Goal: Task Accomplishment & Management: Use online tool/utility

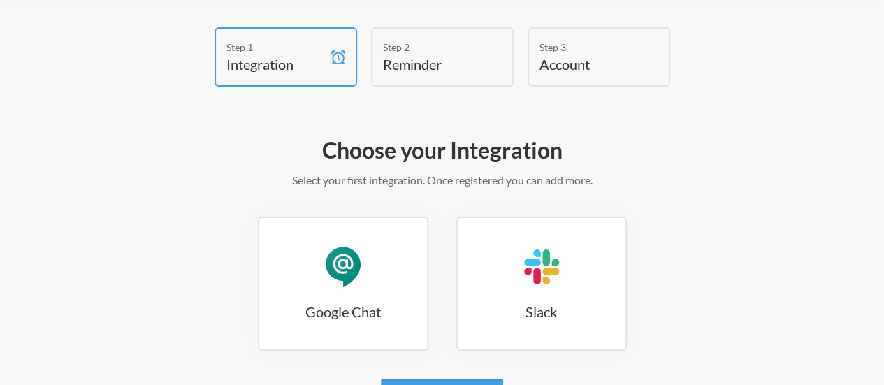
scroll to position [78, 0]
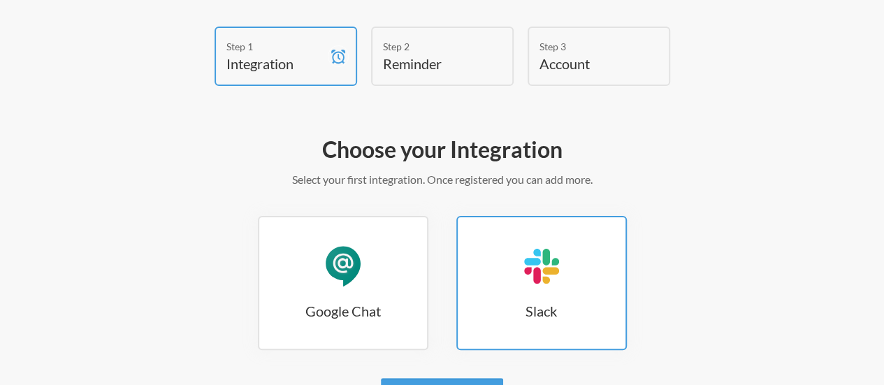
click at [535, 269] on link "Slack Slack" at bounding box center [541, 283] width 171 height 134
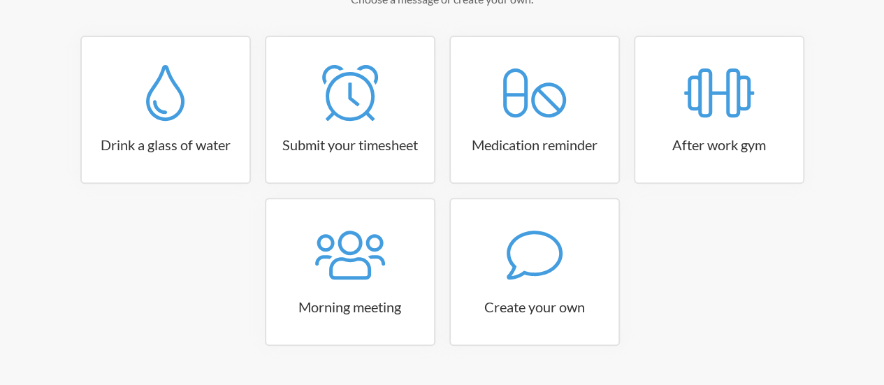
scroll to position [268, 0]
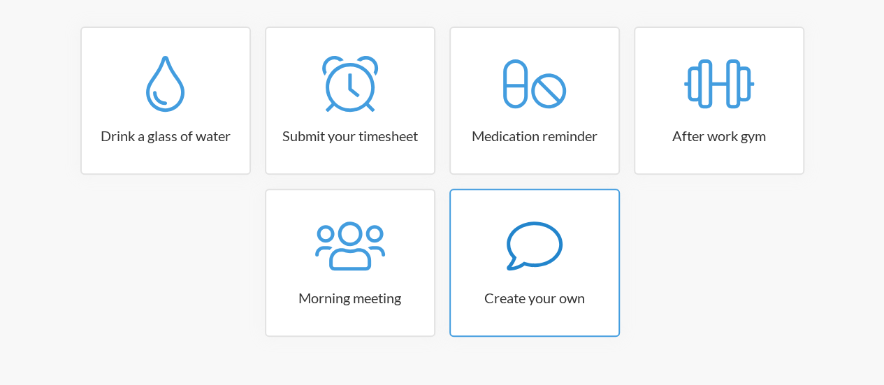
click at [533, 234] on icon at bounding box center [535, 246] width 56 height 56
select select "08:30:00"
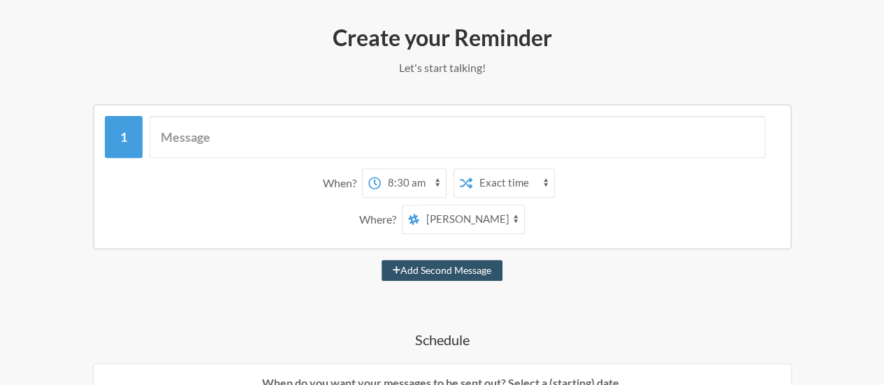
scroll to position [189, 0]
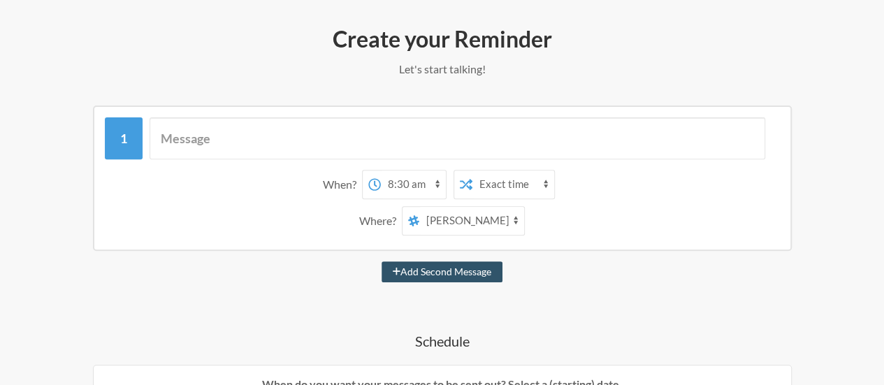
click at [514, 207] on select "general github fun-gyan support music memes us-submission-automation icici-poc …" at bounding box center [471, 221] width 105 height 28
click at [419, 207] on select "general github fun-gyan support music memes us-submission-automation icici-poc …" at bounding box center [471, 221] width 105 height 28
click at [486, 207] on select "general github fun-gyan support music memes us-submission-automation icici-poc …" at bounding box center [471, 221] width 105 height 28
click at [462, 207] on select "general github fun-gyan support music memes us-submission-automation icici-poc …" at bounding box center [471, 221] width 105 height 28
click at [514, 207] on select "general github fun-gyan support music memes us-submission-automation icici-poc …" at bounding box center [471, 221] width 105 height 28
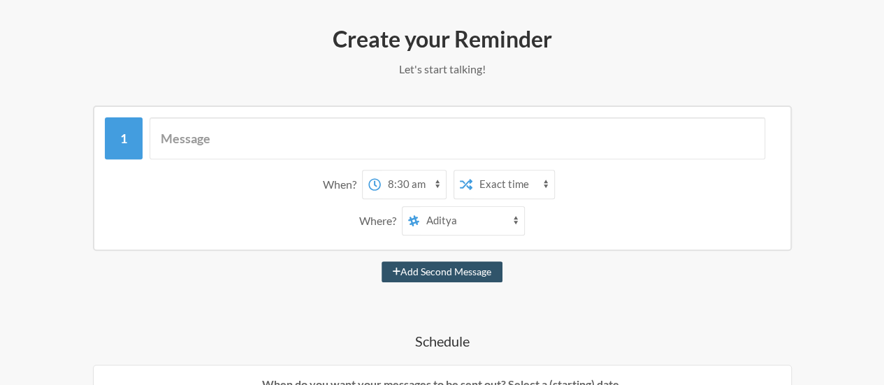
click at [514, 207] on select "general github fun-gyan support music memes us-submission-automation icici-poc …" at bounding box center [471, 221] width 105 height 28
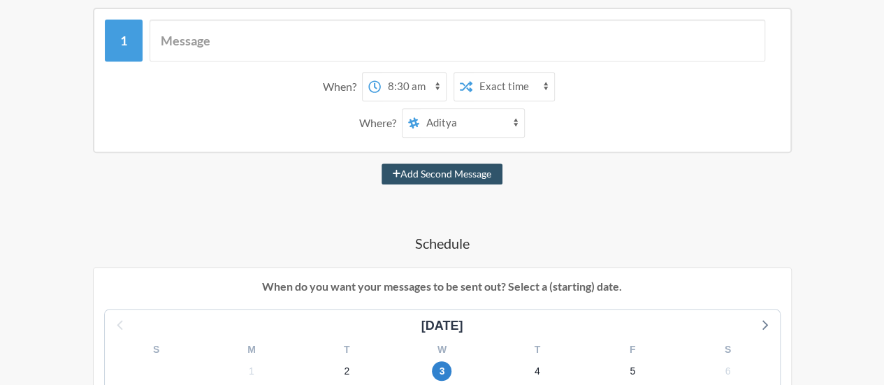
scroll to position [288, 0]
click at [476, 108] on select "general github fun-gyan support music memes us-submission-automation icici-poc …" at bounding box center [471, 122] width 105 height 28
click at [439, 108] on select "general github fun-gyan support music memes us-submission-automation icici-poc …" at bounding box center [471, 122] width 105 height 28
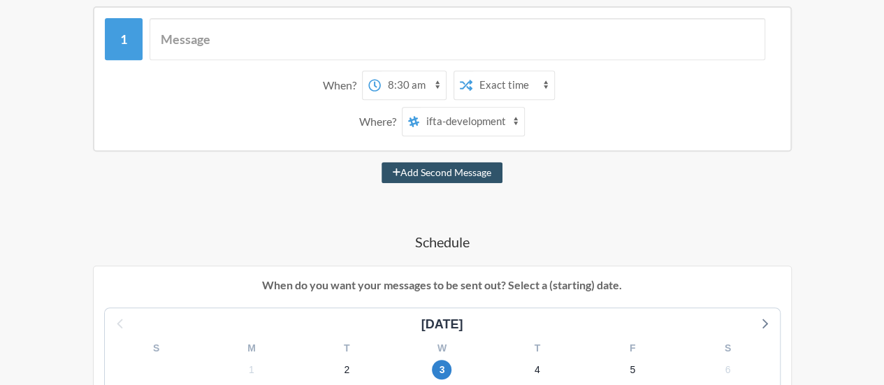
click at [331, 162] on div "Add Second Message" at bounding box center [442, 172] width 800 height 21
click at [477, 108] on select "general github fun-gyan support music memes us-submission-automation icici-poc …" at bounding box center [471, 122] width 105 height 28
click at [505, 108] on select "general github fun-gyan support music memes us-submission-automation icici-poc …" at bounding box center [471, 122] width 105 height 28
select select "D09DGGLD8U9"
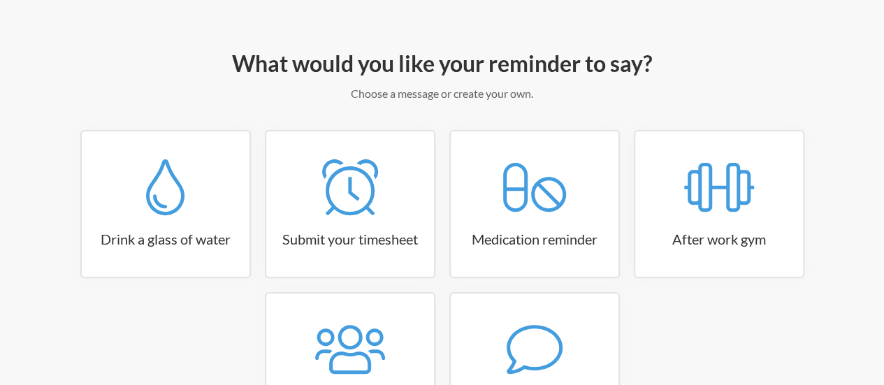
scroll to position [268, 0]
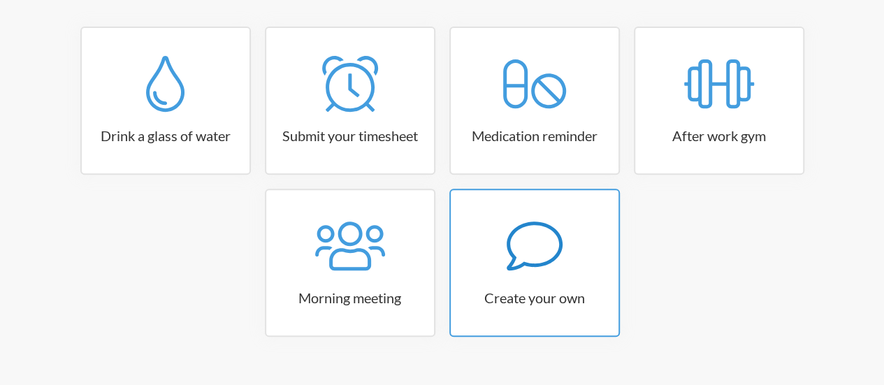
click at [551, 220] on icon at bounding box center [535, 246] width 56 height 56
select select "10:30:00"
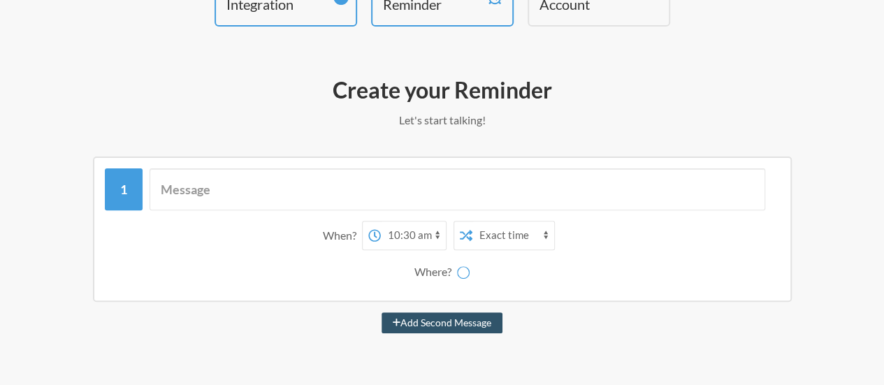
scroll to position [137, 0]
click at [470, 259] on select "general github fun-gyan support music memes us-submission-automation icici-poc …" at bounding box center [471, 273] width 105 height 28
click at [419, 259] on select "general github fun-gyan support music memes us-submission-automation icici-poc …" at bounding box center [471, 273] width 105 height 28
click at [446, 259] on select "general github fun-gyan support music memes us-submission-automation icici-poc …" at bounding box center [471, 273] width 105 height 28
click at [419, 259] on select "general github fun-gyan support music memes us-submission-automation icici-poc …" at bounding box center [471, 273] width 105 height 28
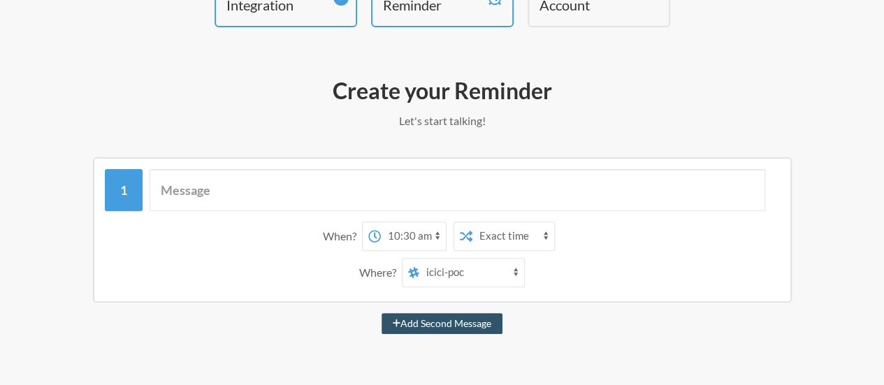
click at [463, 259] on select "general github fun-gyan support music memes us-submission-automation icici-poc …" at bounding box center [471, 273] width 105 height 28
select select "C03SMJXV7EE"
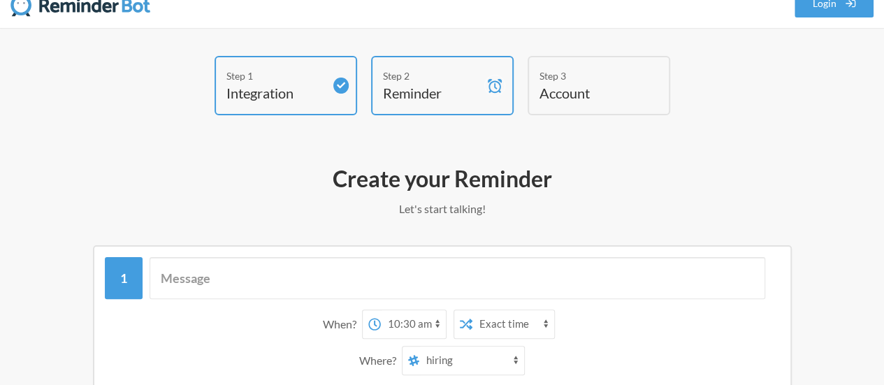
scroll to position [0, 0]
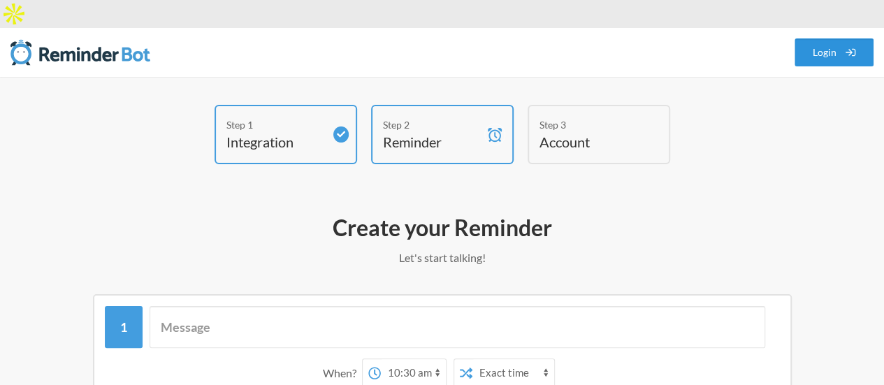
click at [843, 38] on link "Login" at bounding box center [835, 52] width 80 height 28
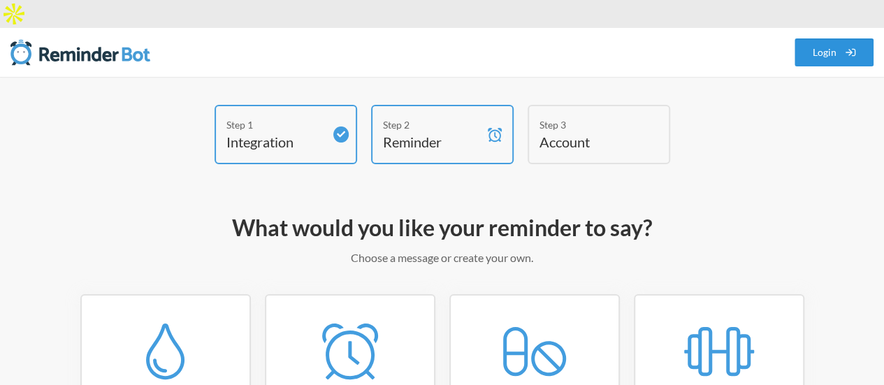
click at [823, 38] on link "Login" at bounding box center [835, 52] width 80 height 28
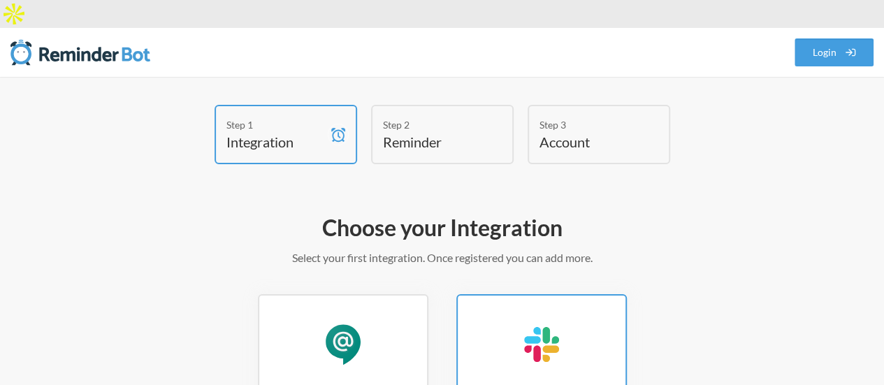
click at [545, 328] on div "Slack" at bounding box center [542, 345] width 42 height 42
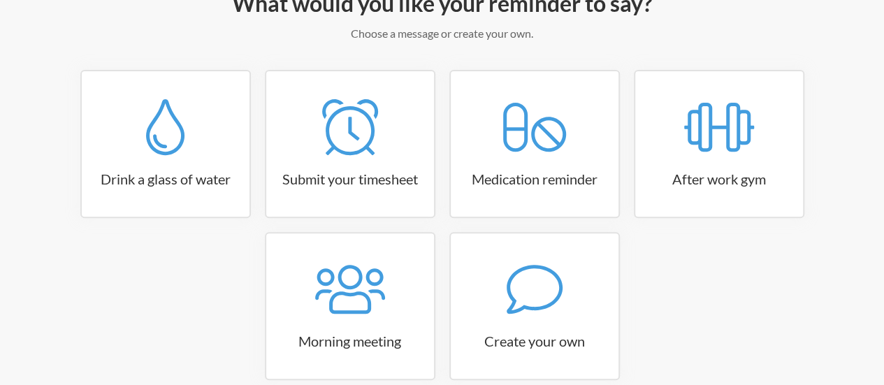
scroll to position [222, 0]
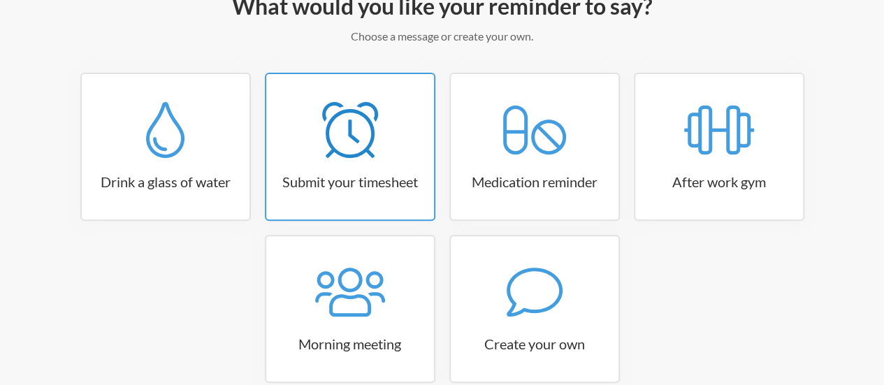
click at [333, 102] on icon at bounding box center [350, 130] width 56 height 56
select select "15:30:00"
select select "true"
select select "16:30:00"
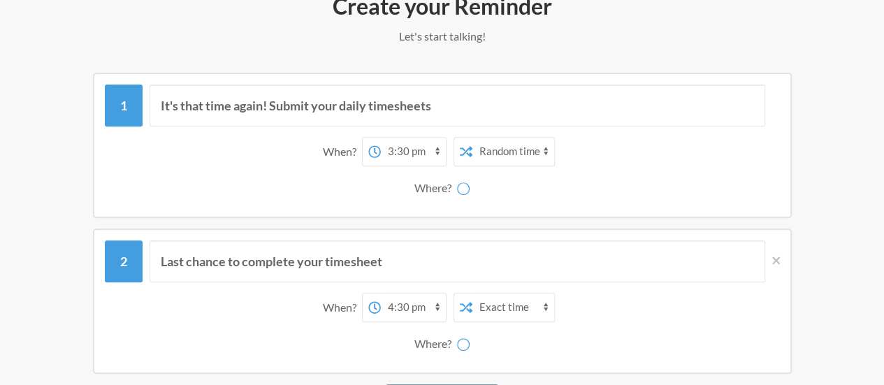
select select "D09DGGLD8U9"
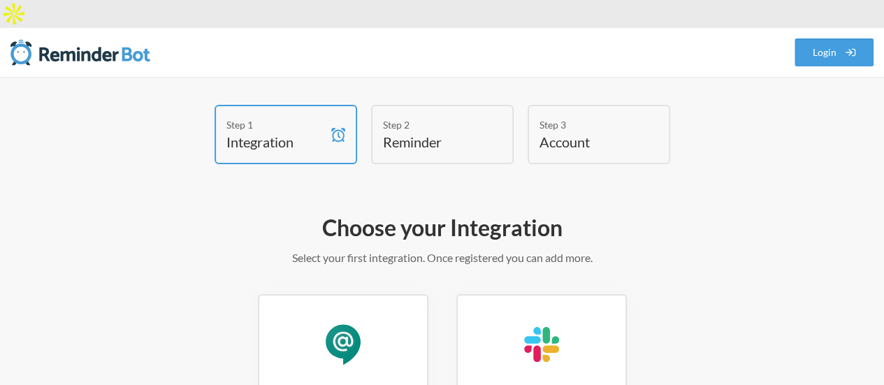
click at [418, 132] on h4 "Reminder" at bounding box center [432, 142] width 98 height 20
click at [552, 379] on h3 "Slack" at bounding box center [542, 389] width 168 height 20
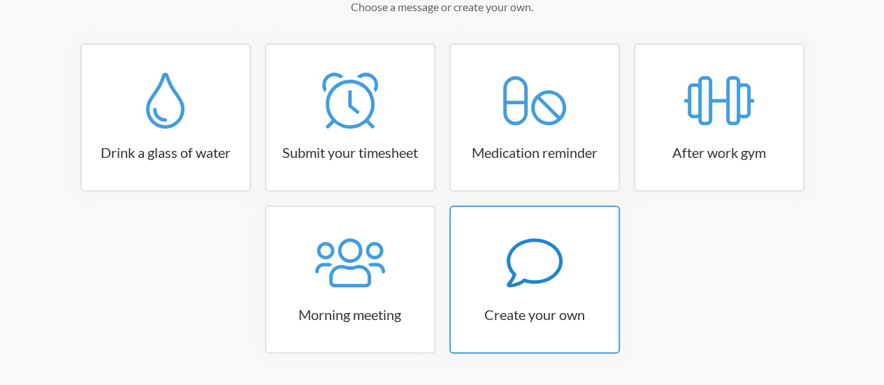
scroll to position [268, 0]
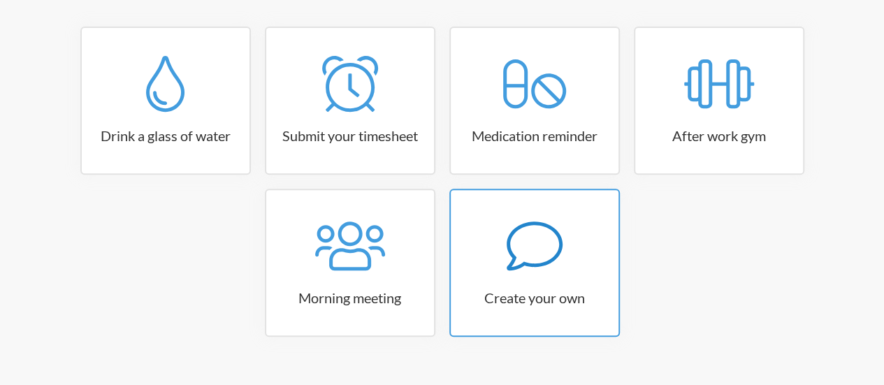
click at [516, 238] on icon at bounding box center [534, 246] width 56 height 49
select select "08:30:00"
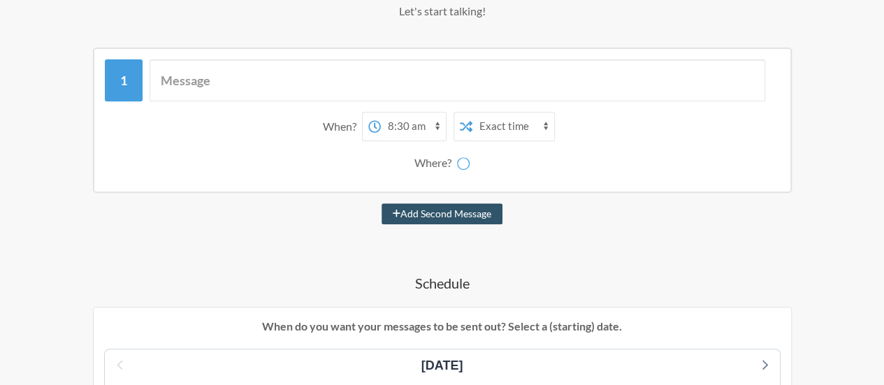
scroll to position [244, 0]
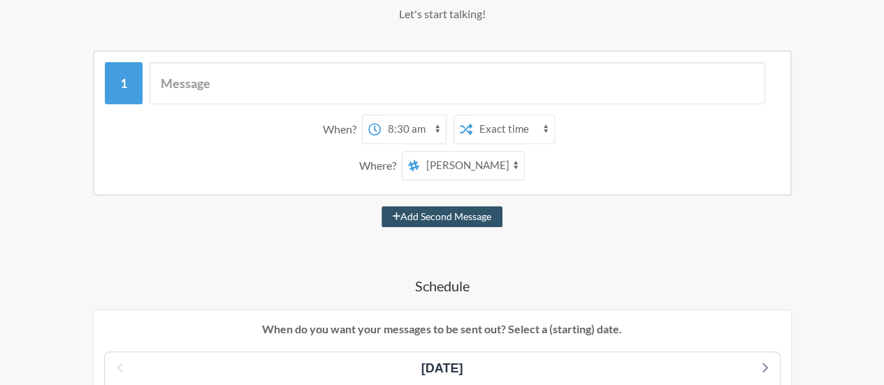
click at [468, 152] on select "general github fun-gyan support music memes us-submission-automation icici-poc …" at bounding box center [471, 166] width 105 height 28
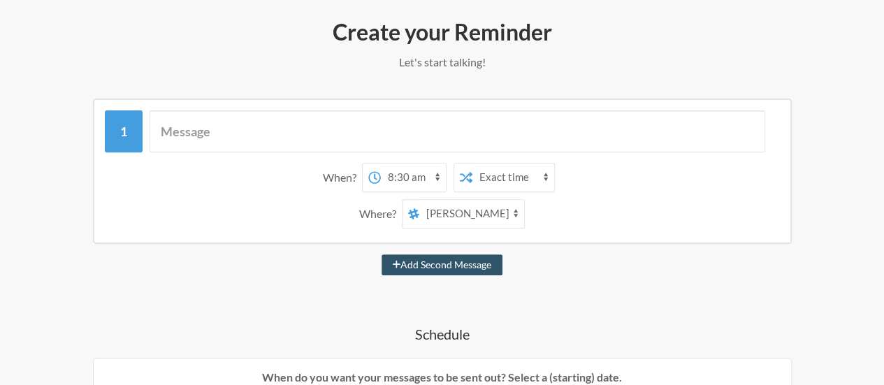
scroll to position [195, 0]
click at [484, 201] on select "general github fun-gyan support music memes us-submission-automation icici-poc …" at bounding box center [471, 215] width 105 height 28
drag, startPoint x: 395, startPoint y: 190, endPoint x: 502, endPoint y: 188, distance: 106.9
click at [502, 200] on div "Where? general github fun-gyan support music memes us-submission-automation ici…" at bounding box center [442, 214] width 661 height 29
click at [502, 201] on select "general github fun-gyan support music memes us-submission-automation icici-poc …" at bounding box center [471, 215] width 105 height 28
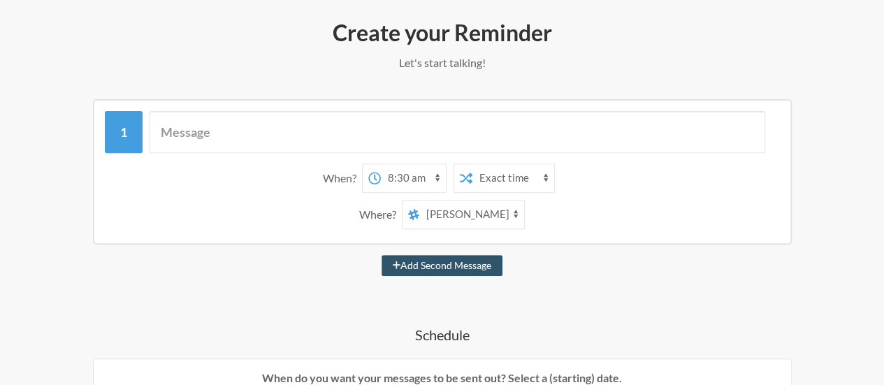
select select "C08A7RGEZNG"
click at [419, 201] on select "general github fun-gyan support music memes us-submission-automation icici-poc …" at bounding box center [471, 215] width 105 height 28
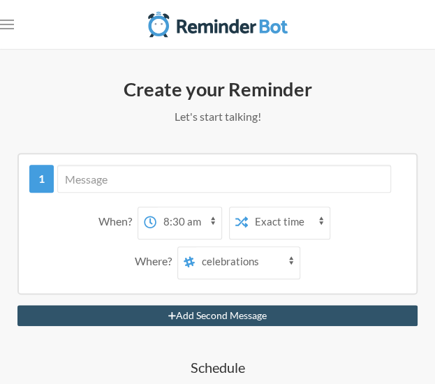
scroll to position [27, 0]
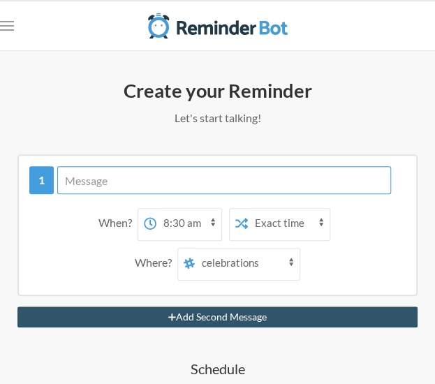
click at [115, 166] on input "text" at bounding box center [224, 180] width 334 height 28
type input "TDS Deposit"
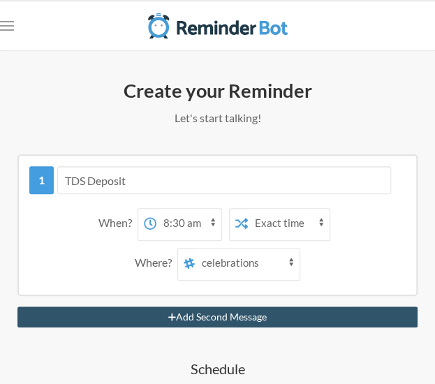
click at [189, 209] on select "12:00 am 12:15 am 12:30 am 12:45 am 1:00 am 1:15 am 1:30 am 1:45 am 2:00 am 2:1…" at bounding box center [189, 223] width 65 height 28
select select "00:00:00"
click at [157, 209] on select "12:00 am 12:15 am 12:30 am 12:45 am 1:00 am 1:15 am 1:30 am 1:45 am 2:00 am 2:1…" at bounding box center [189, 223] width 65 height 28
click at [306, 209] on select "Exact time Random time" at bounding box center [289, 223] width 82 height 28
click at [248, 209] on select "Exact time Random time" at bounding box center [289, 223] width 82 height 28
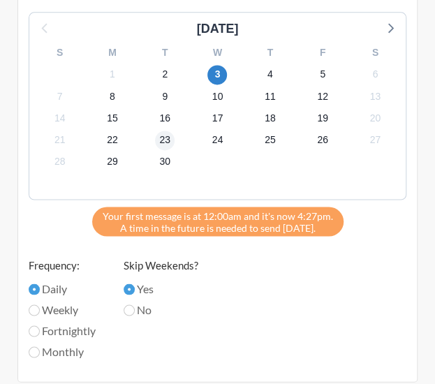
scroll to position [452, 0]
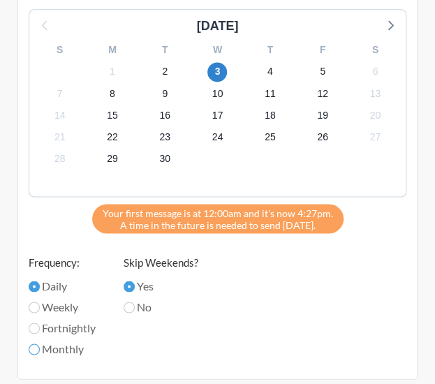
click at [39, 344] on input "Monthly" at bounding box center [34, 349] width 11 height 11
radio input "true"
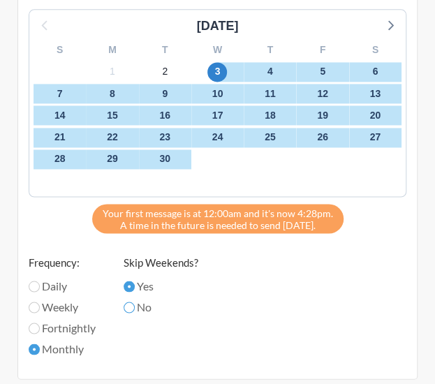
click at [131, 302] on input "No" at bounding box center [129, 307] width 11 height 11
radio input "true"
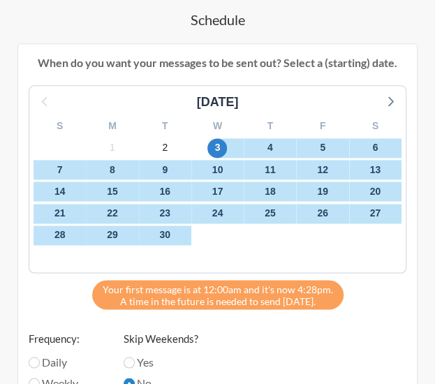
scroll to position [371, 0]
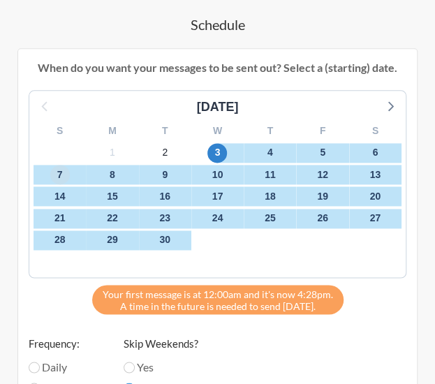
click at [56, 165] on span "7" at bounding box center [60, 175] width 20 height 20
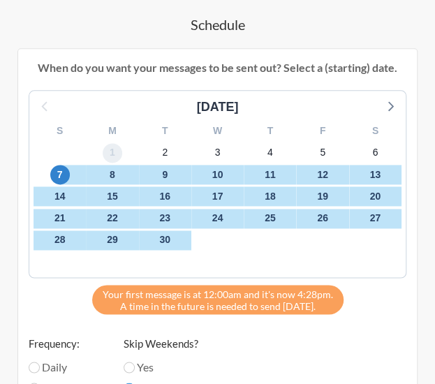
click at [114, 143] on span "1" at bounding box center [113, 153] width 20 height 20
click at [190, 229] on div "30" at bounding box center [165, 240] width 52 height 22
click at [114, 165] on span "8" at bounding box center [113, 175] width 20 height 20
click at [115, 143] on span "1" at bounding box center [113, 153] width 20 height 20
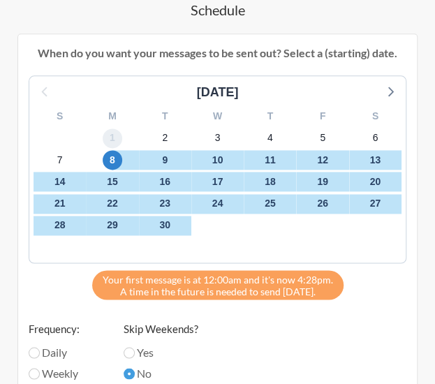
scroll to position [386, 0]
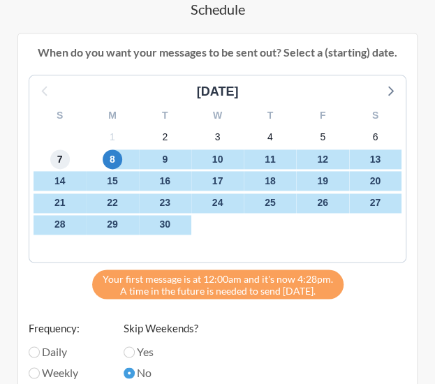
click at [55, 150] on span "7" at bounding box center [60, 160] width 20 height 20
click at [392, 87] on icon at bounding box center [392, 92] width 6 height 10
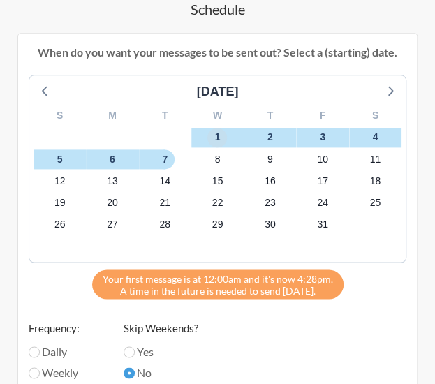
click at [216, 128] on span "1" at bounding box center [218, 138] width 20 height 20
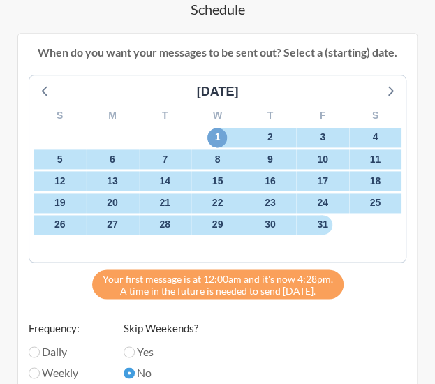
click at [216, 128] on span "1" at bounding box center [218, 138] width 20 height 20
click at [160, 150] on span "7" at bounding box center [165, 160] width 20 height 20
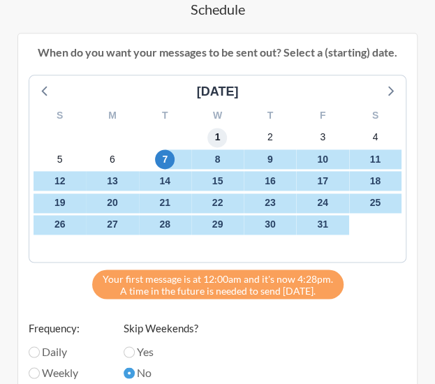
click at [214, 128] on span "1" at bounding box center [218, 138] width 20 height 20
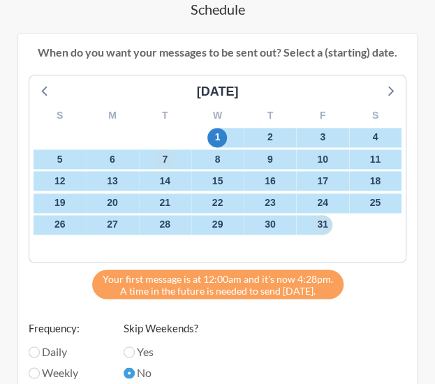
drag, startPoint x: 321, startPoint y: 189, endPoint x: 158, endPoint y: 131, distance: 173.7
click at [158, 131] on div "S M T W T F S 28 29 30 1 2 3 4 5 6 7 8 9 10 11 12 13 14 15 16 17 18 19 20 21 22…" at bounding box center [217, 181] width 377 height 161
click at [158, 150] on span "7" at bounding box center [165, 160] width 20 height 20
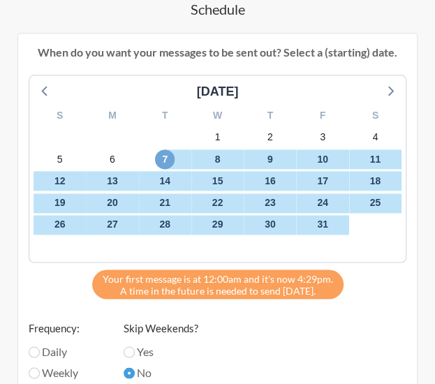
click at [171, 150] on span "7" at bounding box center [165, 160] width 20 height 20
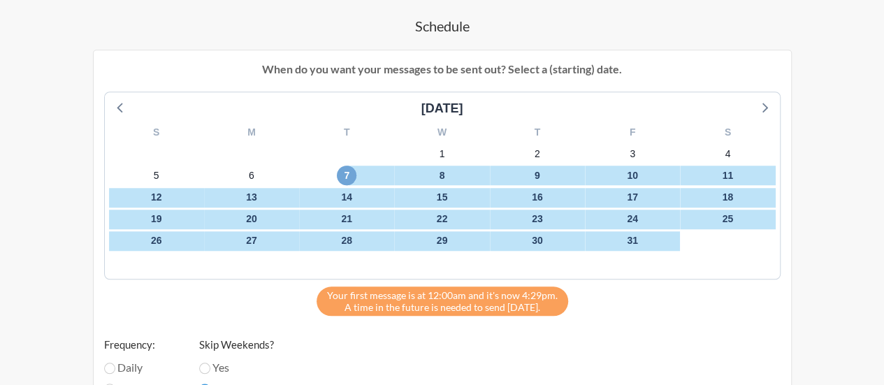
scroll to position [502, 0]
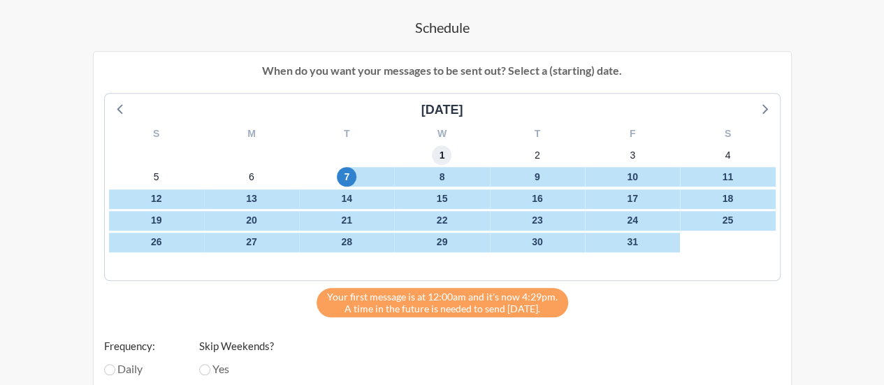
click at [445, 145] on span "1" at bounding box center [442, 155] width 20 height 20
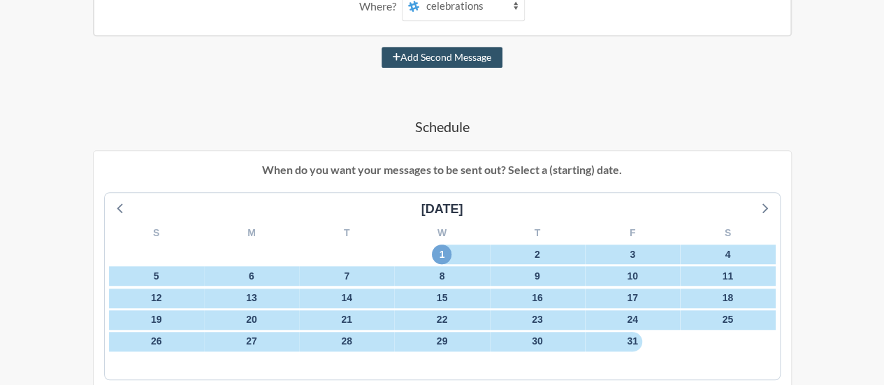
scroll to position [404, 0]
click at [433, 85] on div "TDS Deposit When? 12:00 am 12:15 am 12:30 am 12:45 am 1:00 am 1:15 am 1:30 am 1…" at bounding box center [442, 357] width 800 height 935
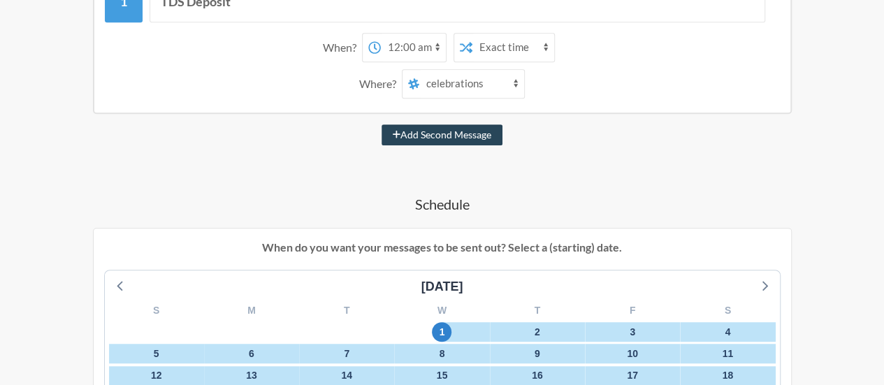
click at [433, 124] on button "Add Second Message" at bounding box center [442, 134] width 121 height 21
select select "01:00:00"
select select "D09DGGLD8U9"
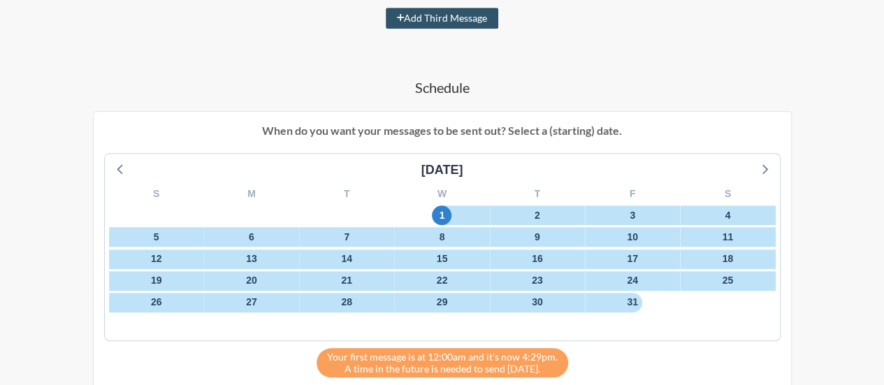
scroll to position [599, 0]
click at [354, 226] on span "7" at bounding box center [347, 236] width 20 height 20
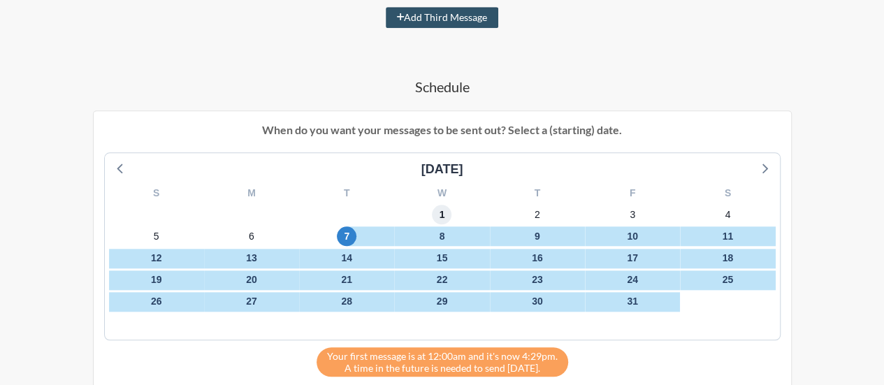
click at [442, 205] on span "1" at bounding box center [442, 215] width 20 height 20
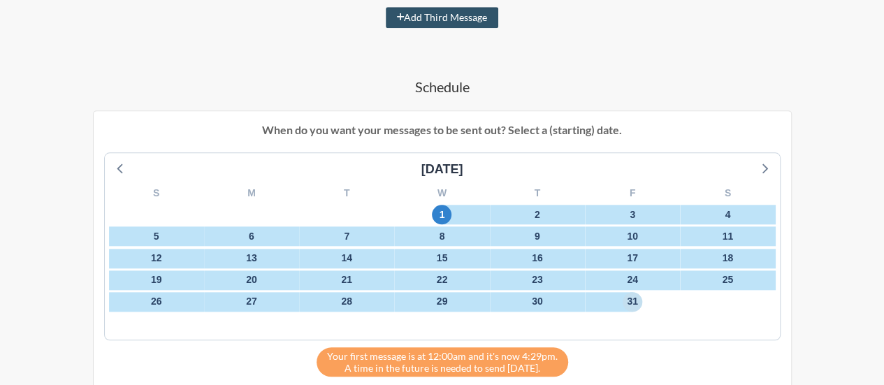
drag, startPoint x: 637, startPoint y: 273, endPoint x: 412, endPoint y: 223, distance: 230.6
click at [412, 223] on div "S M T W T F S 28 29 30 1 2 3 4 5 6 7 8 9 10 11 12 13 14 15 16 17 18 19 20 21 22…" at bounding box center [442, 259] width 675 height 161
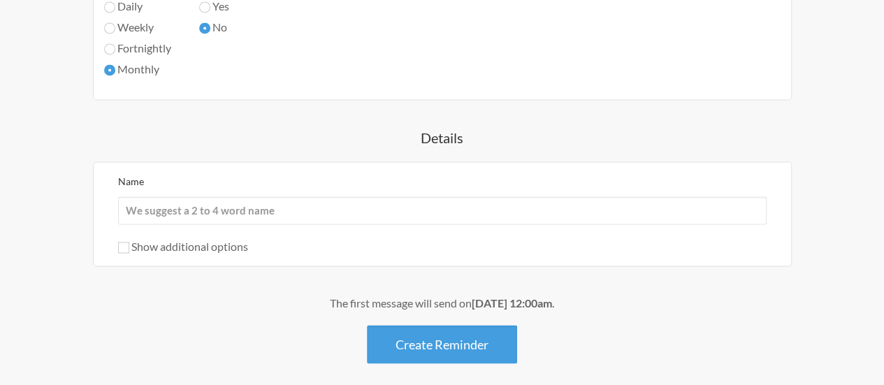
scroll to position [955, 0]
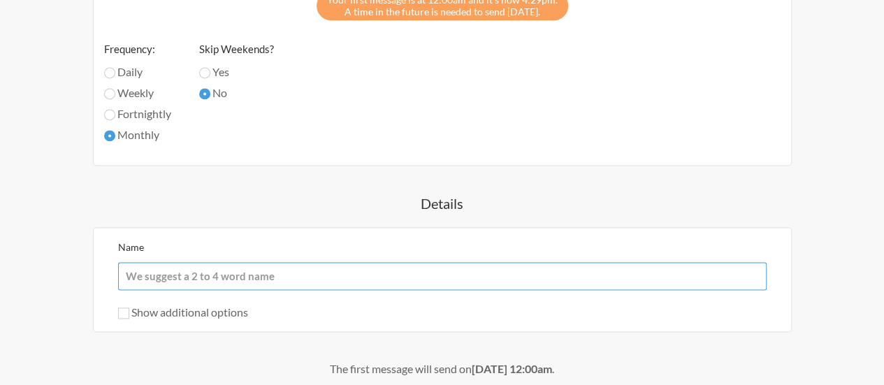
click at [215, 262] on input "Name" at bounding box center [442, 276] width 649 height 28
paste input "TDS Deposit"
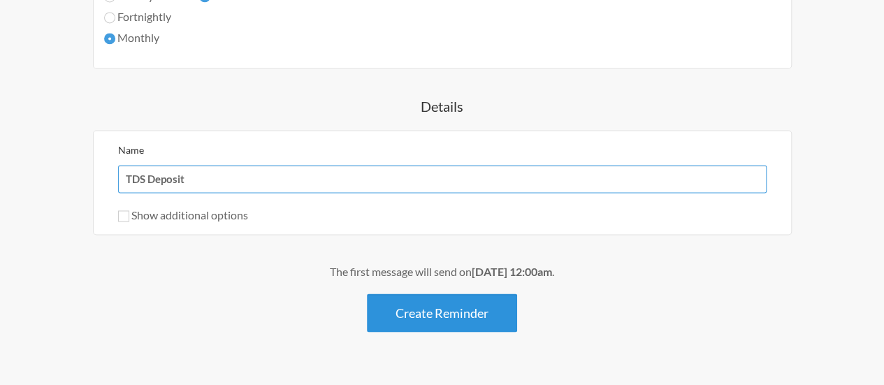
type input "TDS Deposit"
click at [417, 294] on button "Create Reminder" at bounding box center [442, 313] width 150 height 38
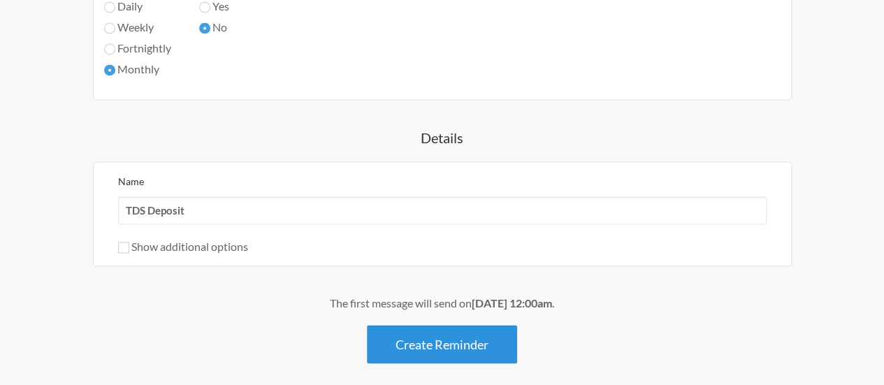
scroll to position [1083, 0]
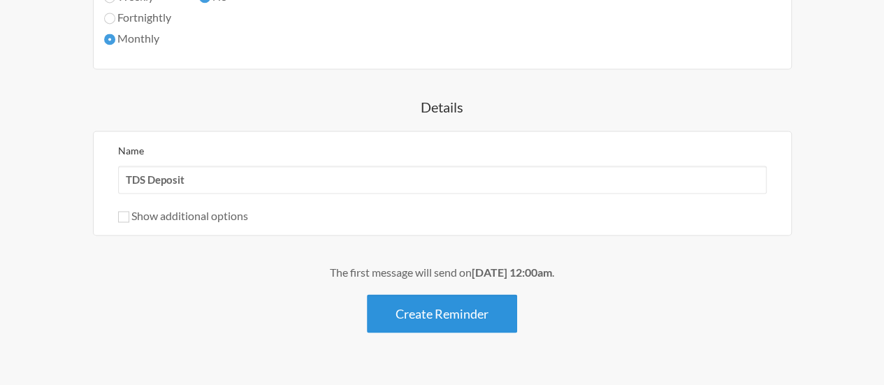
click at [417, 294] on button "Create Reminder" at bounding box center [442, 313] width 150 height 38
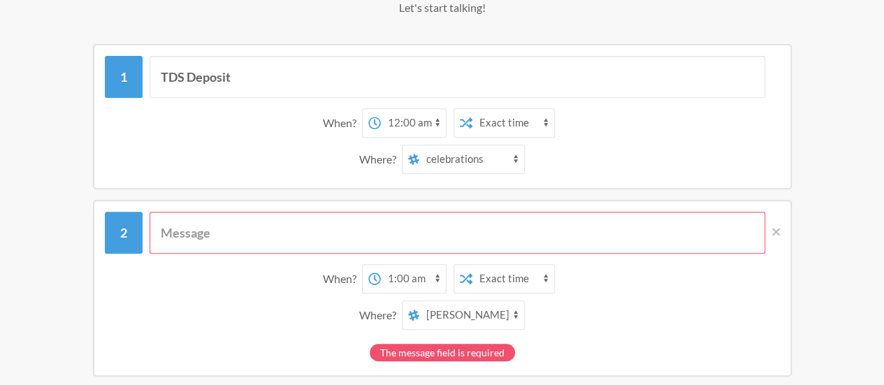
scroll to position [261, 0]
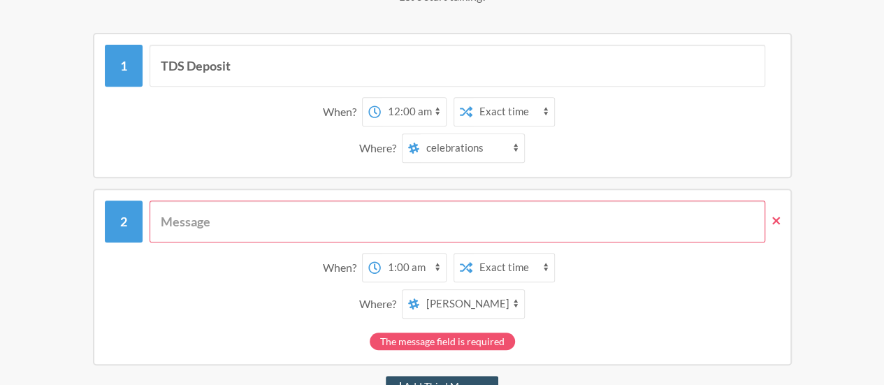
click at [779, 213] on span at bounding box center [772, 220] width 15 height 15
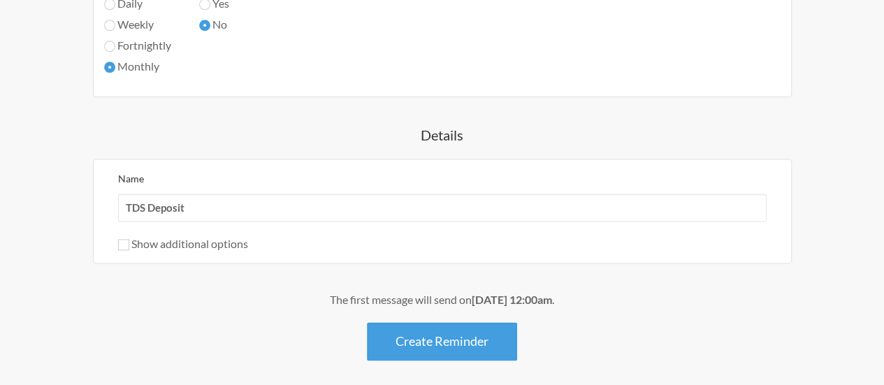
scroll to position [872, 0]
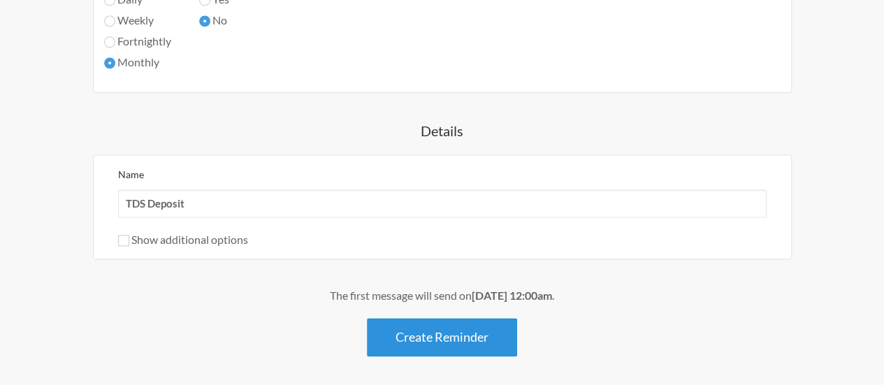
click at [401, 318] on button "Create Reminder" at bounding box center [442, 337] width 150 height 38
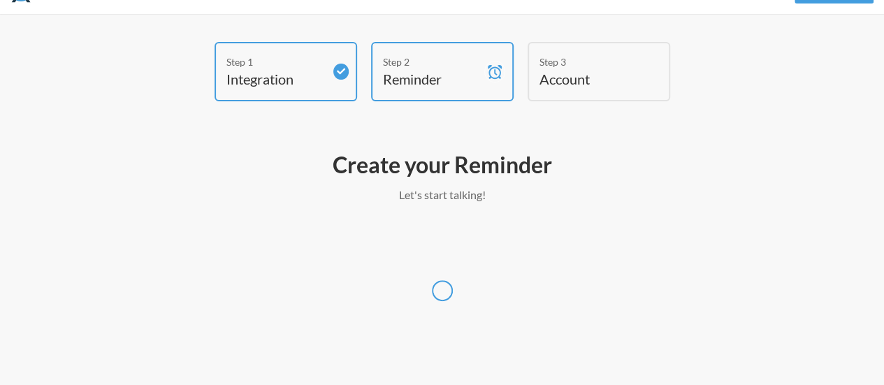
scroll to position [34, 0]
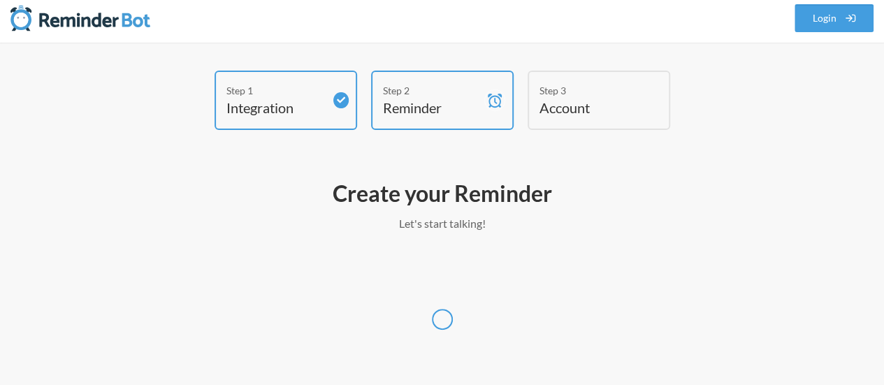
select select "UTC"
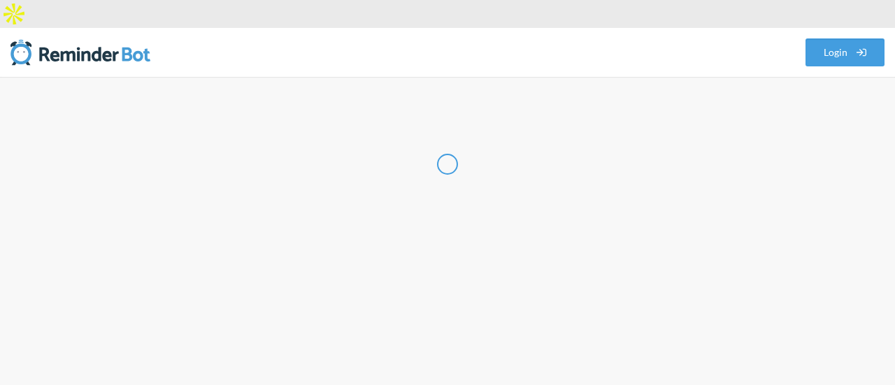
select select "IN"
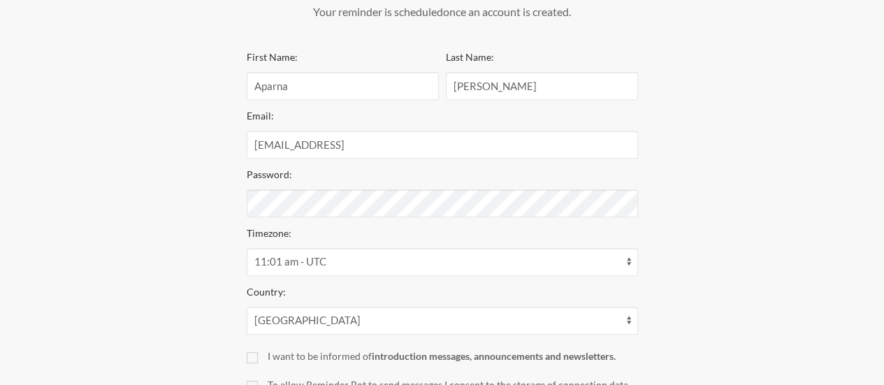
scroll to position [247, 0]
click at [401, 305] on select "[GEOGRAPHIC_DATA] [GEOGRAPHIC_DATA] [GEOGRAPHIC_DATA] [GEOGRAPHIC_DATA] [US_STA…" at bounding box center [442, 319] width 391 height 28
click at [174, 252] on div "Step 1 Integration Step 2 Reminder Step 3 Account Create your Account Your remi…" at bounding box center [442, 167] width 828 height 621
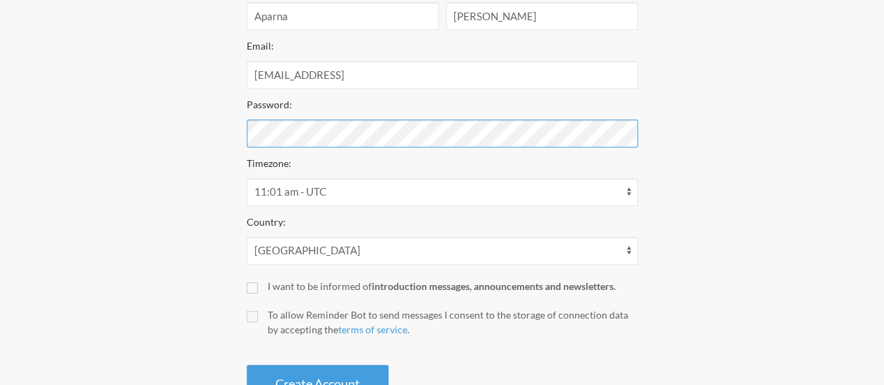
scroll to position [340, 0]
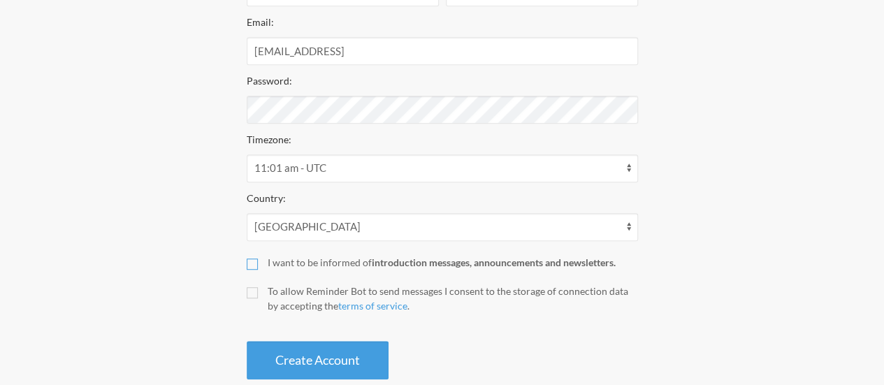
click at [254, 259] on input "I want to be informed of introduction messages, announcements and newsletters." at bounding box center [252, 264] width 11 height 11
checkbox input "true"
click at [249, 287] on input "To allow Reminder Bot to send messages I consent to the storage of connection d…" at bounding box center [252, 292] width 11 height 11
checkbox input "true"
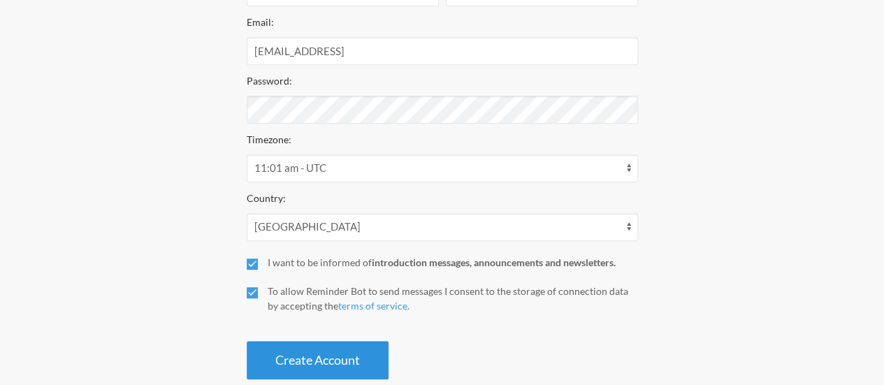
click at [288, 341] on button "Create Account" at bounding box center [318, 360] width 142 height 38
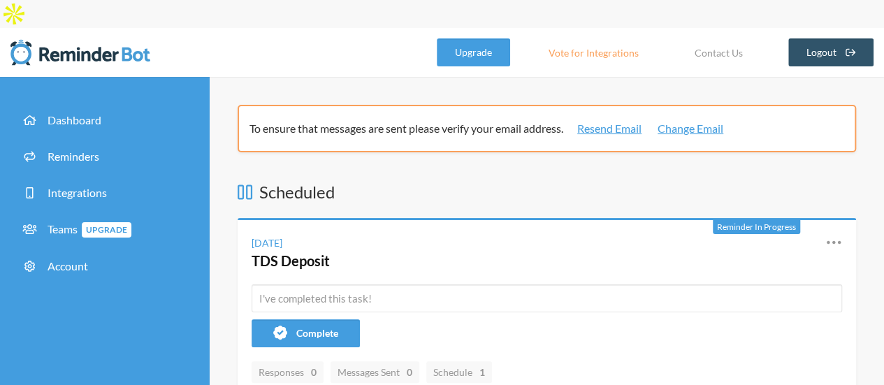
click at [600, 38] on link "Vote for Integrations" at bounding box center [593, 52] width 125 height 28
click at [372, 284] on input "text" at bounding box center [547, 298] width 591 height 28
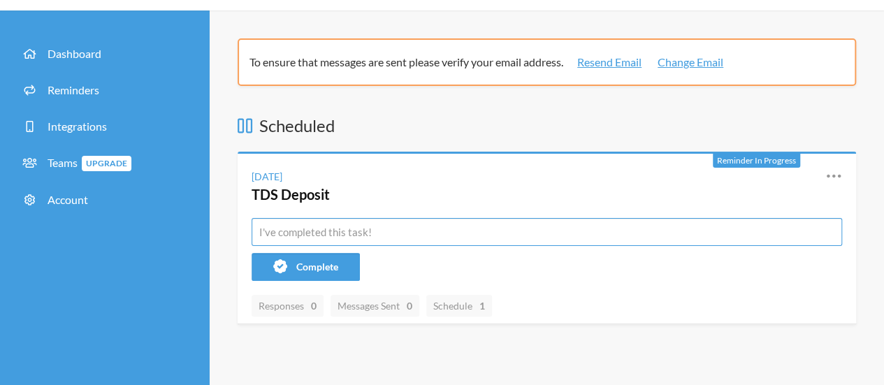
scroll to position [70, 0]
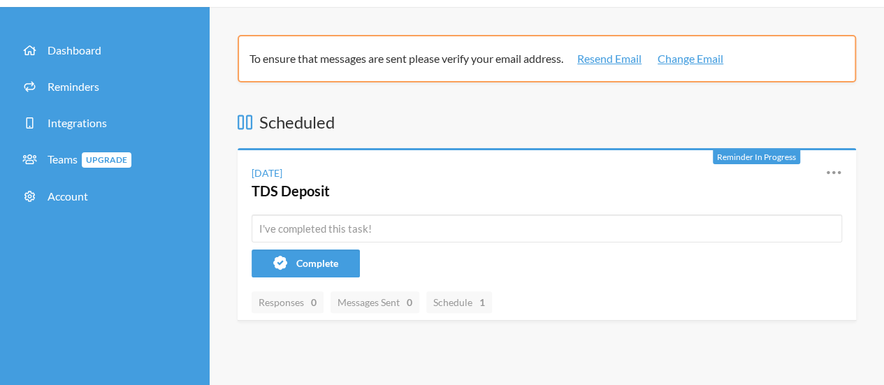
click at [755, 152] on span "Reminder In Progress" at bounding box center [756, 157] width 79 height 10
click at [826, 164] on icon at bounding box center [833, 172] width 17 height 17
click at [748, 203] on span "Reschedule" at bounding box center [758, 210] width 50 height 15
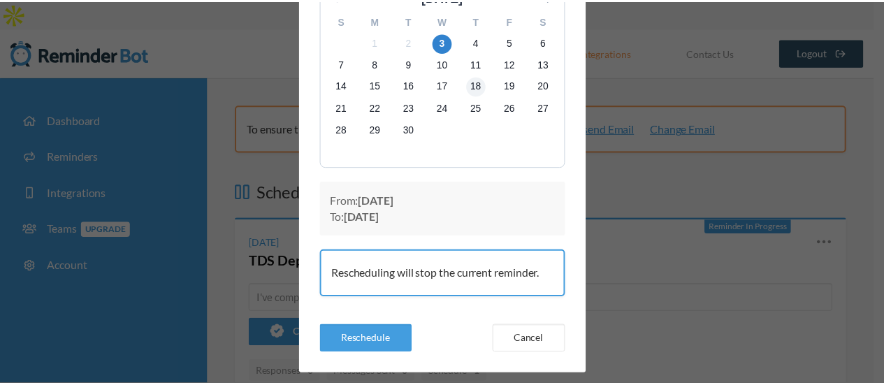
scroll to position [124, 0]
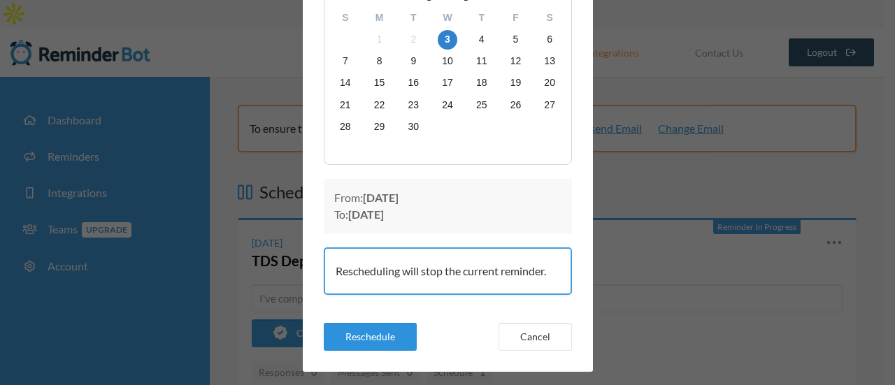
click at [359, 339] on button "Reschedule" at bounding box center [370, 337] width 93 height 28
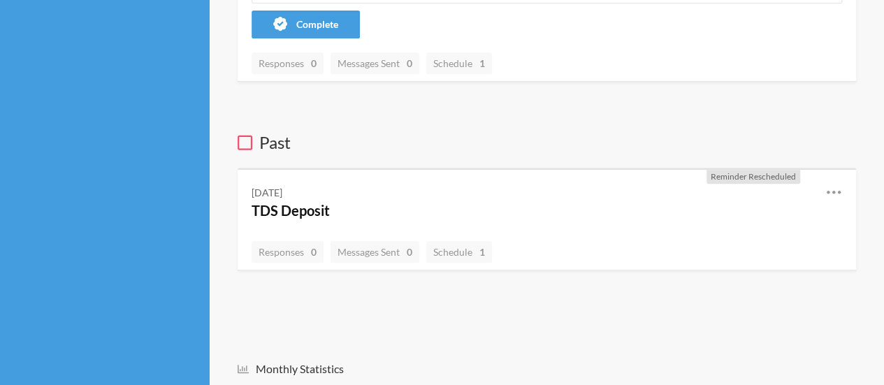
scroll to position [308, 0]
click at [349, 201] on h4 "TDS Deposit" at bounding box center [528, 211] width 553 height 20
click at [282, 186] on div "Wednesday, October 1" at bounding box center [267, 193] width 31 height 15
click at [739, 242] on link "Edit" at bounding box center [772, 253] width 119 height 22
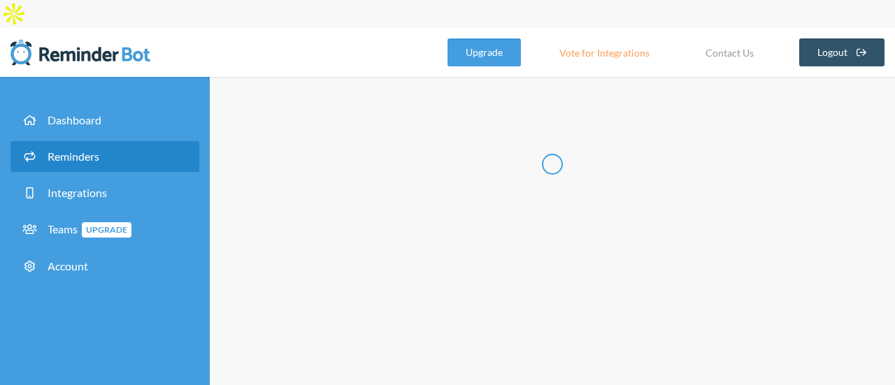
radio input "false"
radio input "true"
radio input "false"
radio input "true"
type input "TDS Deposit"
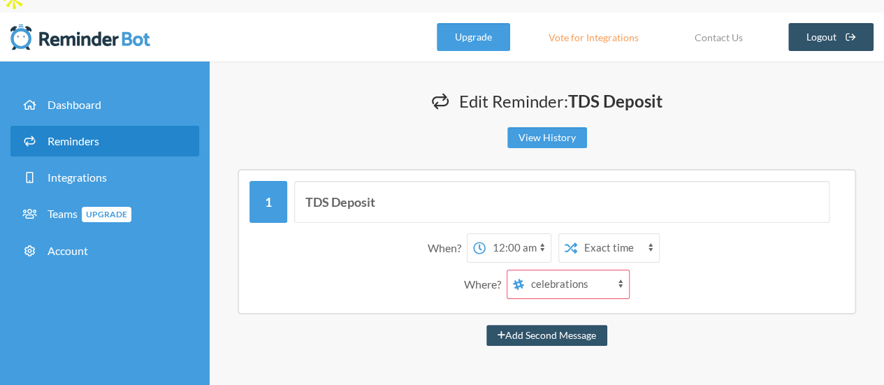
scroll to position [15, 0]
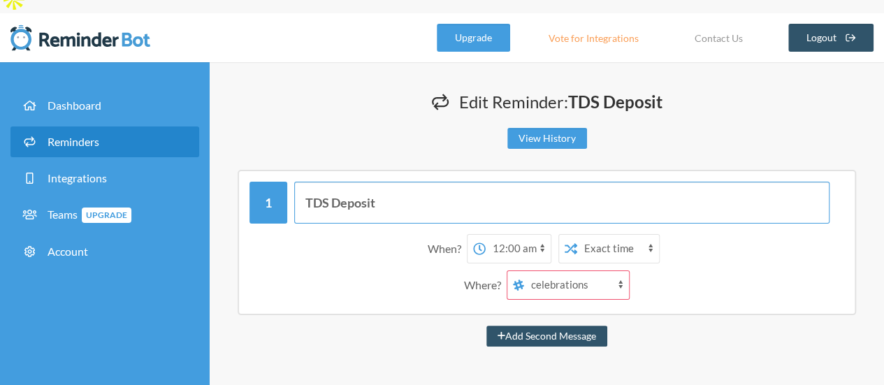
click at [396, 182] on input "TDS Deposit" at bounding box center [561, 203] width 535 height 42
type input "T"
type input "TDS Deposit due day is 7th of everymonth"
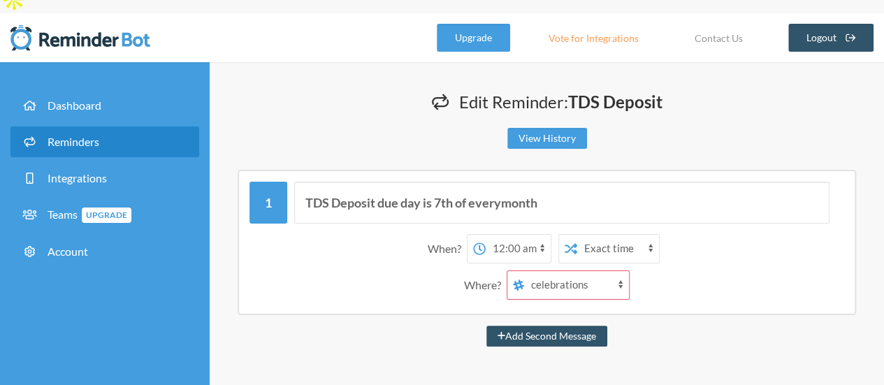
click at [409, 270] on div "Where? celebrations general github fun-gyan support music memes us-submission-a…" at bounding box center [546, 284] width 581 height 29
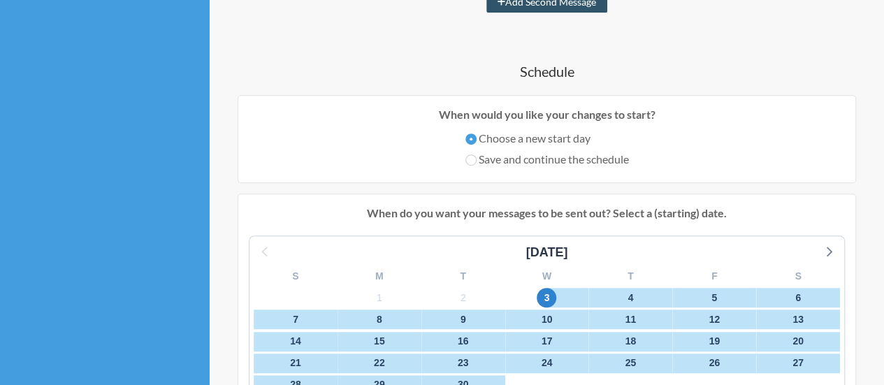
scroll to position [424, 0]
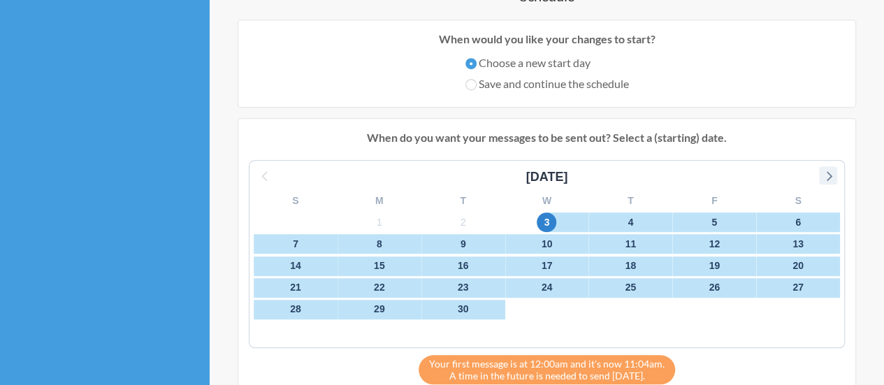
click at [829, 171] on icon at bounding box center [830, 176] width 6 height 10
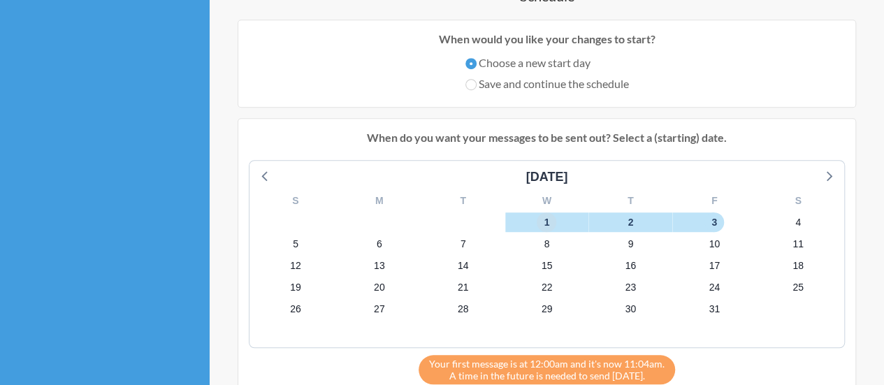
click at [548, 212] on span "1" at bounding box center [547, 222] width 20 height 20
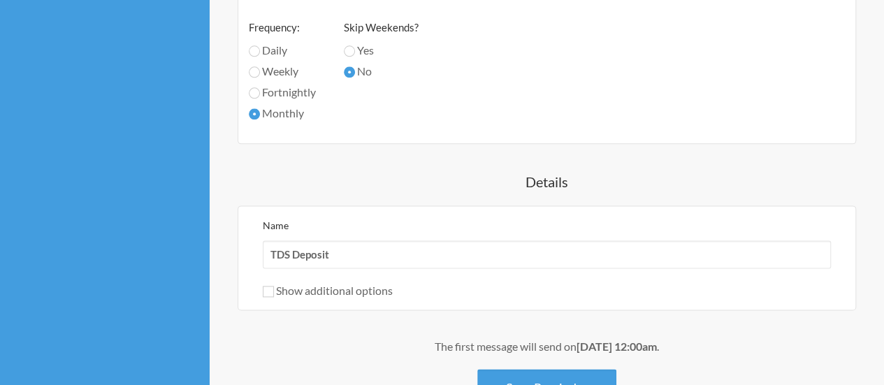
scroll to position [811, 0]
click at [267, 285] on input "Show additional options" at bounding box center [268, 290] width 11 height 11
checkbox input "true"
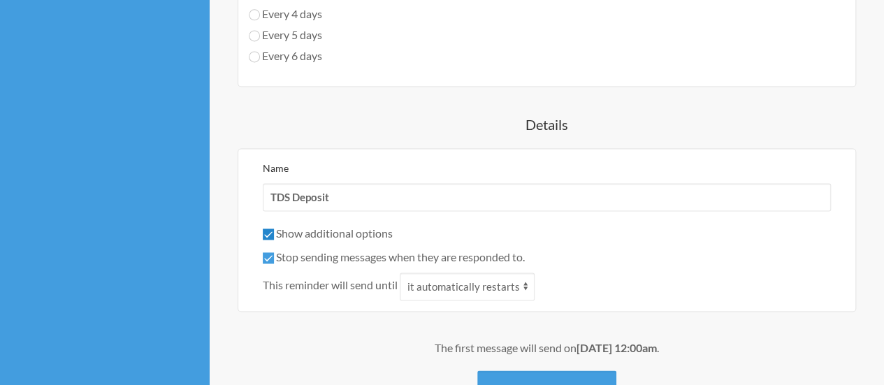
scroll to position [975, 0]
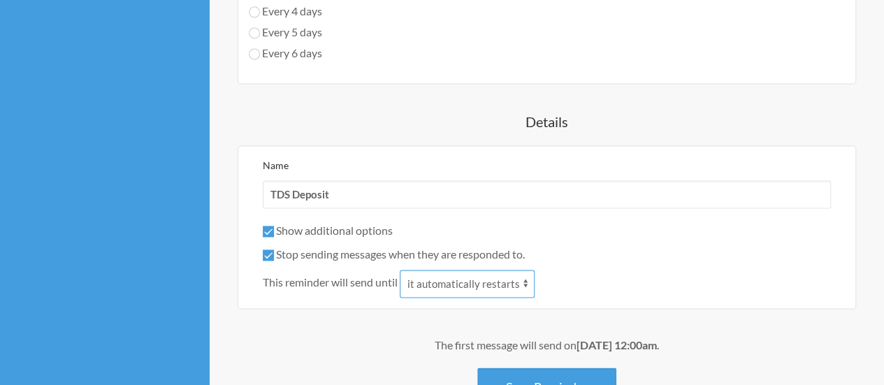
click at [486, 270] on select "it automatically restarts it is replied to" at bounding box center [467, 284] width 135 height 28
click at [320, 337] on div "The first message will send on October 1st, at 12:00am . Save Reminder Cancel" at bounding box center [547, 389] width 618 height 104
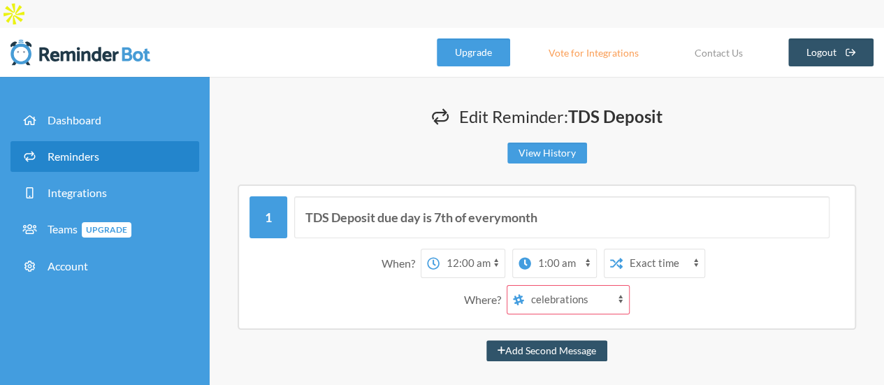
scroll to position [102, 0]
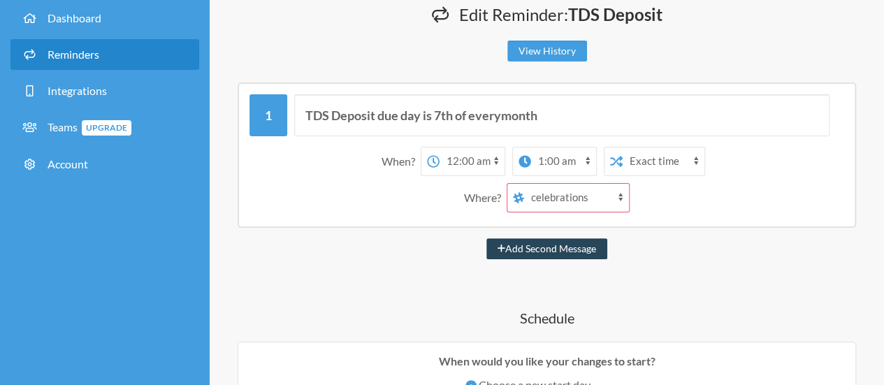
click at [551, 238] on button "Add Second Message" at bounding box center [546, 248] width 121 height 21
select select "01:00:00"
select select "02:00:00"
select select "D09DGGLD8U9"
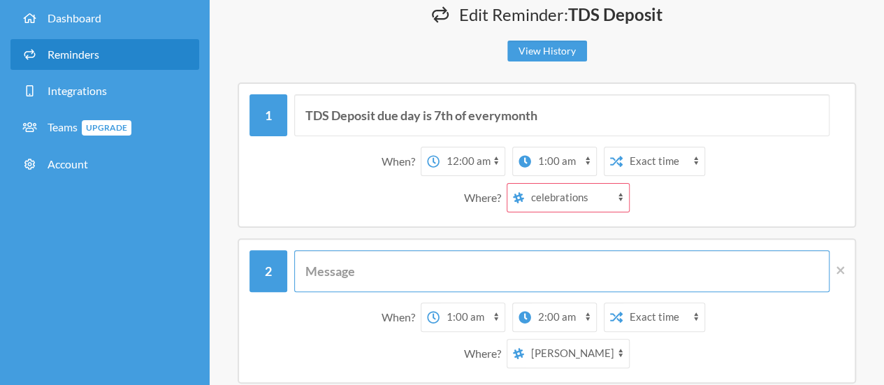
click at [389, 254] on input "text" at bounding box center [561, 271] width 535 height 42
